Goal: Navigation & Orientation: Find specific page/section

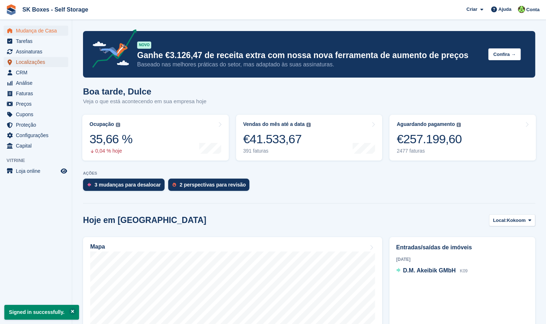
click at [34, 64] on span "Localizações" at bounding box center [37, 62] width 43 height 10
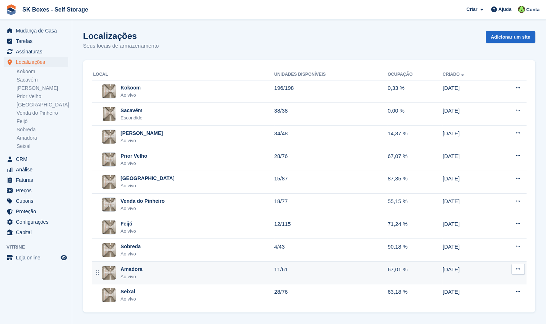
click at [173, 269] on div "Amadora Ao vivo" at bounding box center [183, 273] width 181 height 15
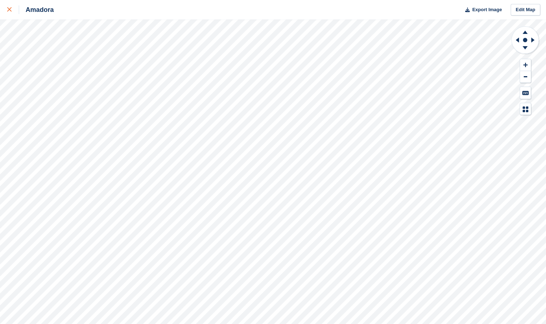
click at [12, 8] on div at bounding box center [13, 9] width 12 height 9
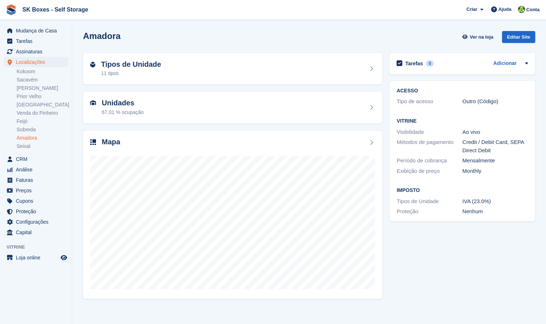
click at [494, 262] on div "Tarefas 0 Adicionar Nenhuma tarefa relacionada a Amadora ACESSO Tipo de acesso …" at bounding box center [462, 175] width 153 height 253
click at [35, 89] on link "[PERSON_NAME]" at bounding box center [43, 88] width 52 height 7
